Goal: Information Seeking & Learning: Learn about a topic

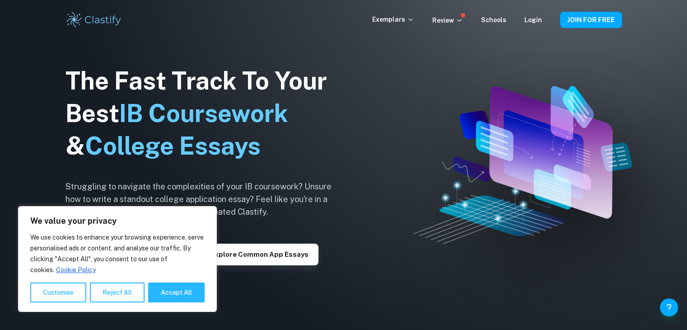
click at [141, 132] on span "IB Coursework" at bounding box center [173, 146] width 176 height 28
click at [185, 299] on button "Accept All" at bounding box center [176, 292] width 56 height 20
checkbox input "true"
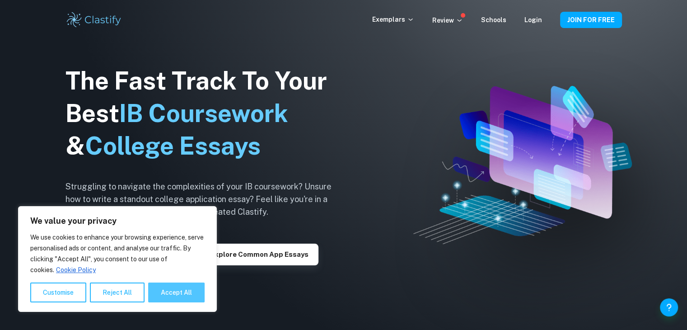
checkbox input "true"
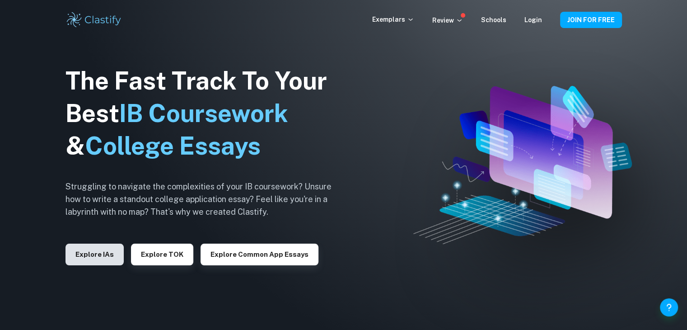
click at [107, 258] on button "Explore IAs" at bounding box center [95, 255] width 58 height 22
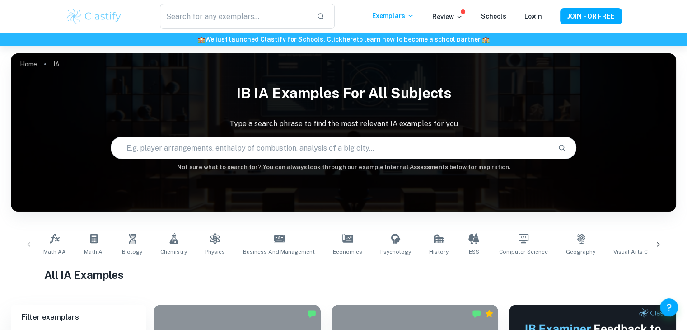
scroll to position [90, 0]
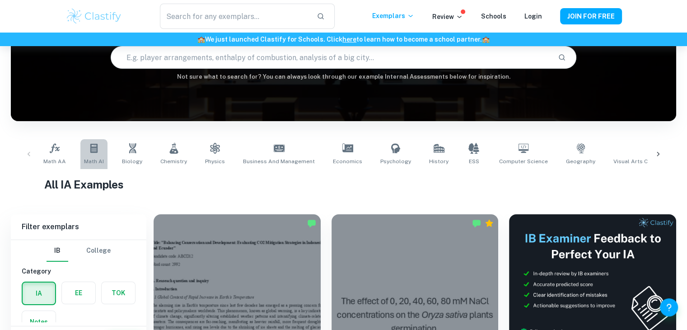
click at [101, 156] on link "Math AI" at bounding box center [93, 154] width 27 height 30
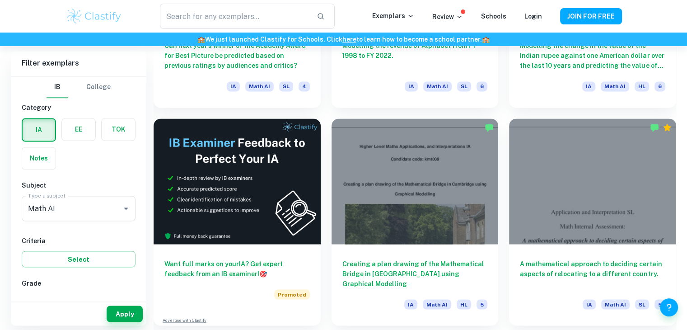
scroll to position [1491, 0]
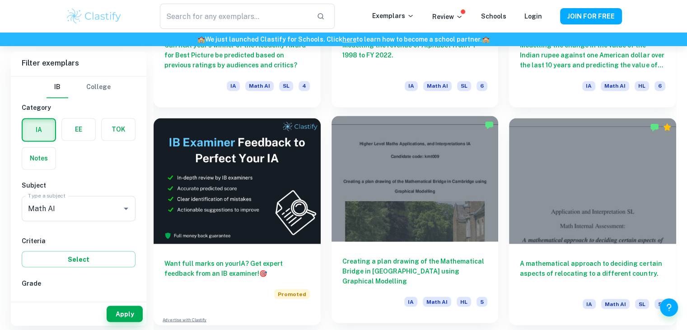
click at [397, 198] on div at bounding box center [415, 178] width 167 height 125
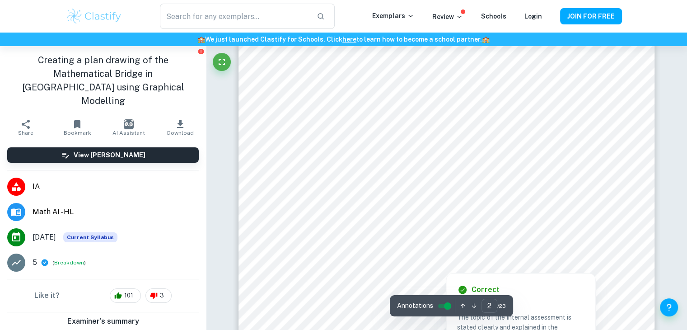
scroll to position [971, 0]
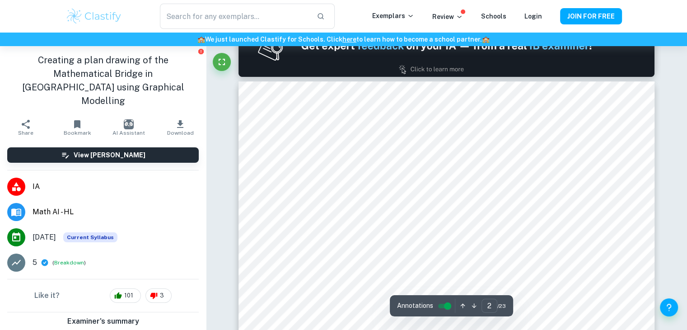
type input "1"
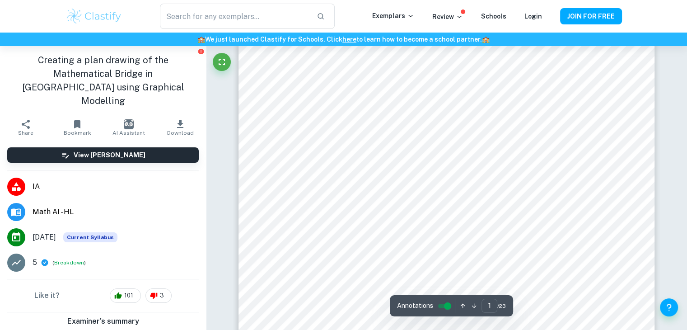
scroll to position [92, 0]
